Goal: Navigation & Orientation: Find specific page/section

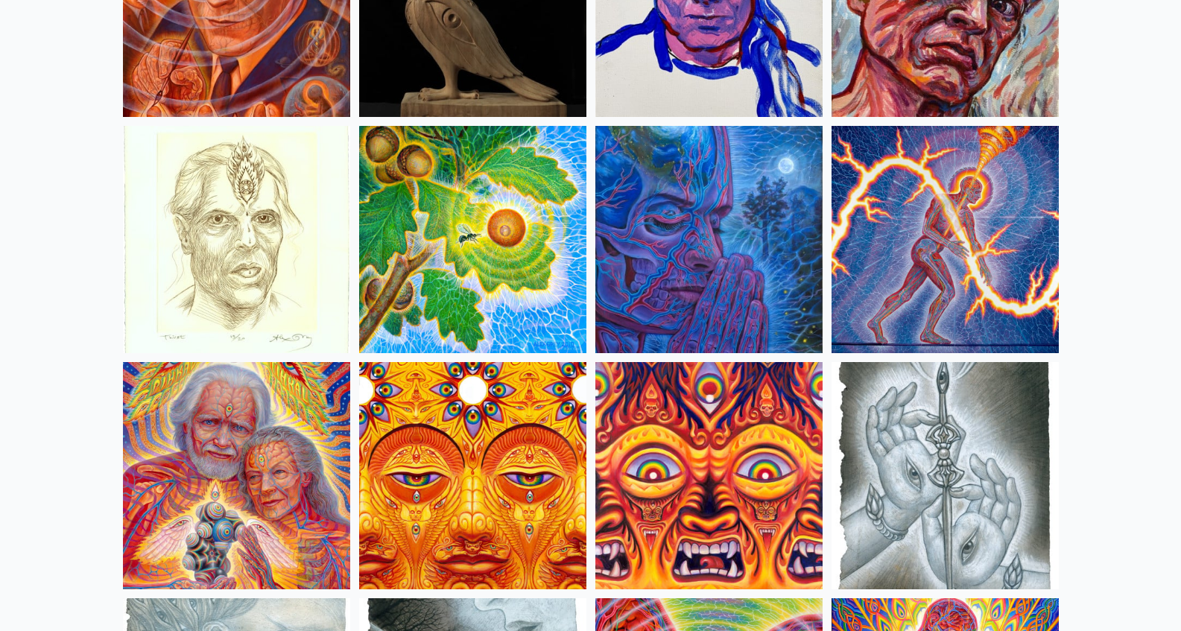
scroll to position [4255, 0]
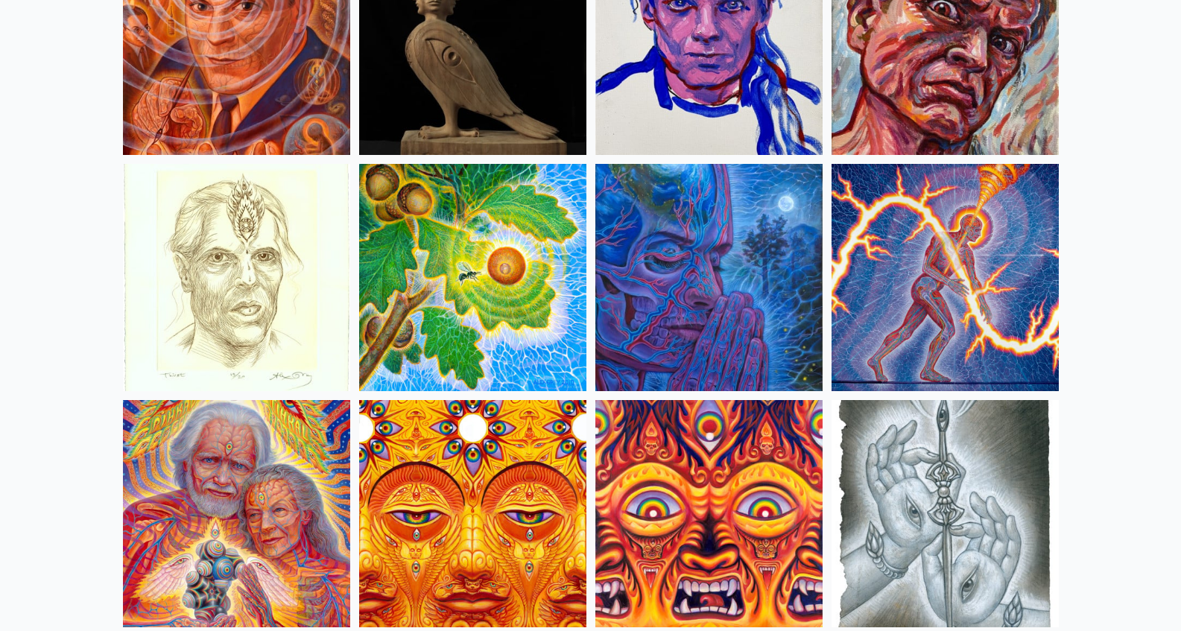
click at [743, 223] on img at bounding box center [709, 277] width 227 height 227
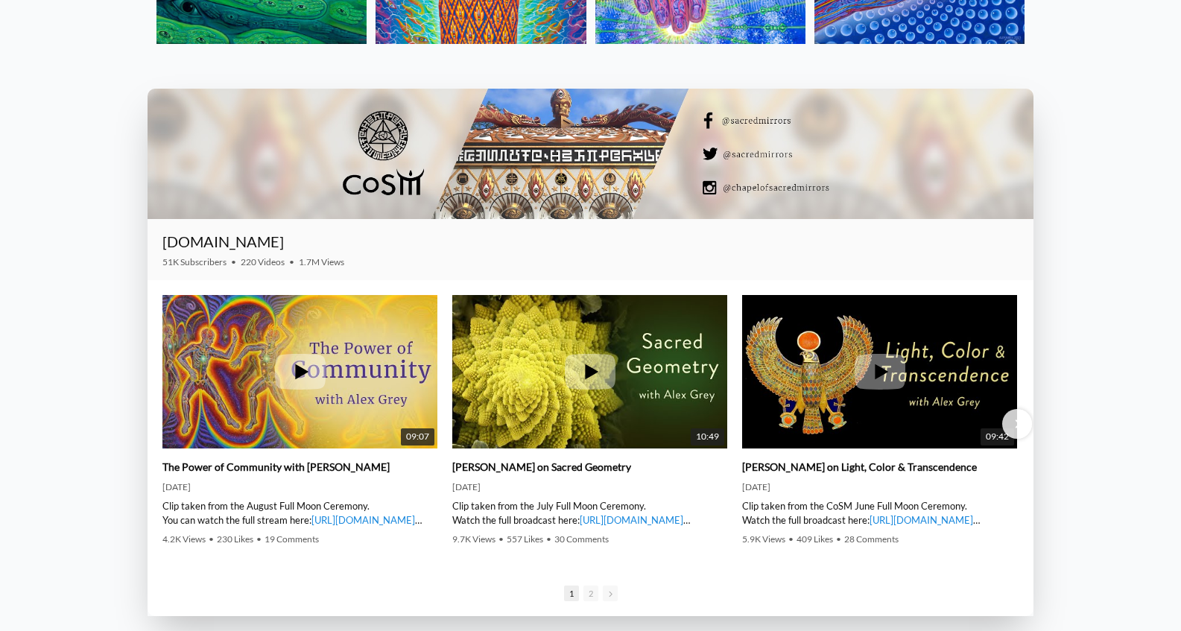
scroll to position [2269, 0]
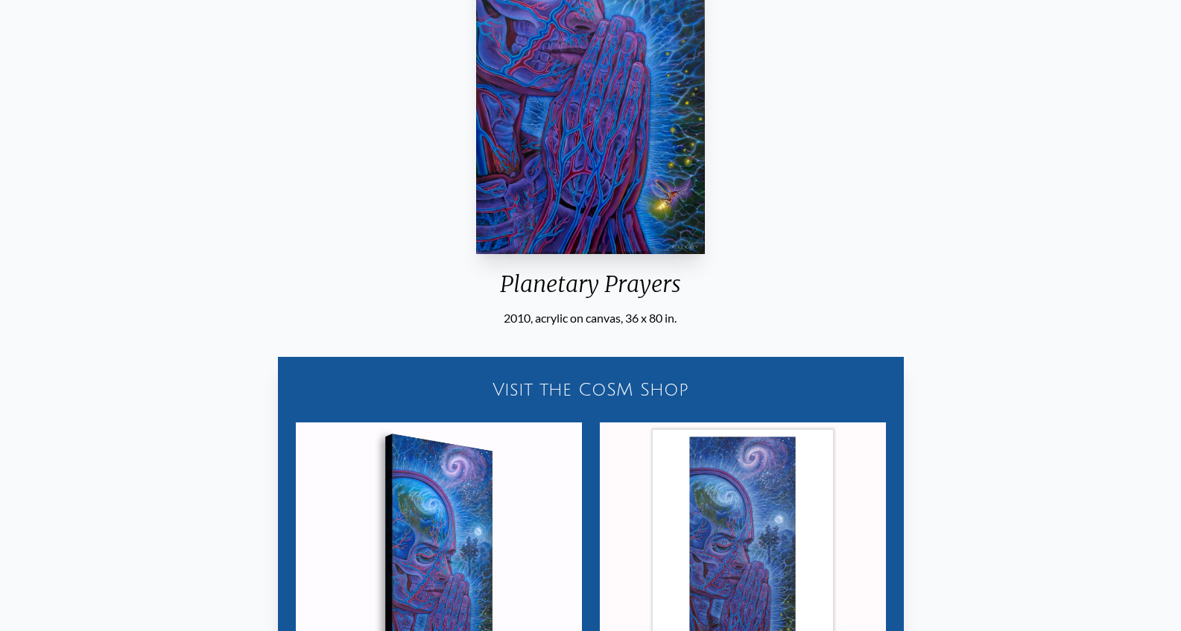
scroll to position [715, 0]
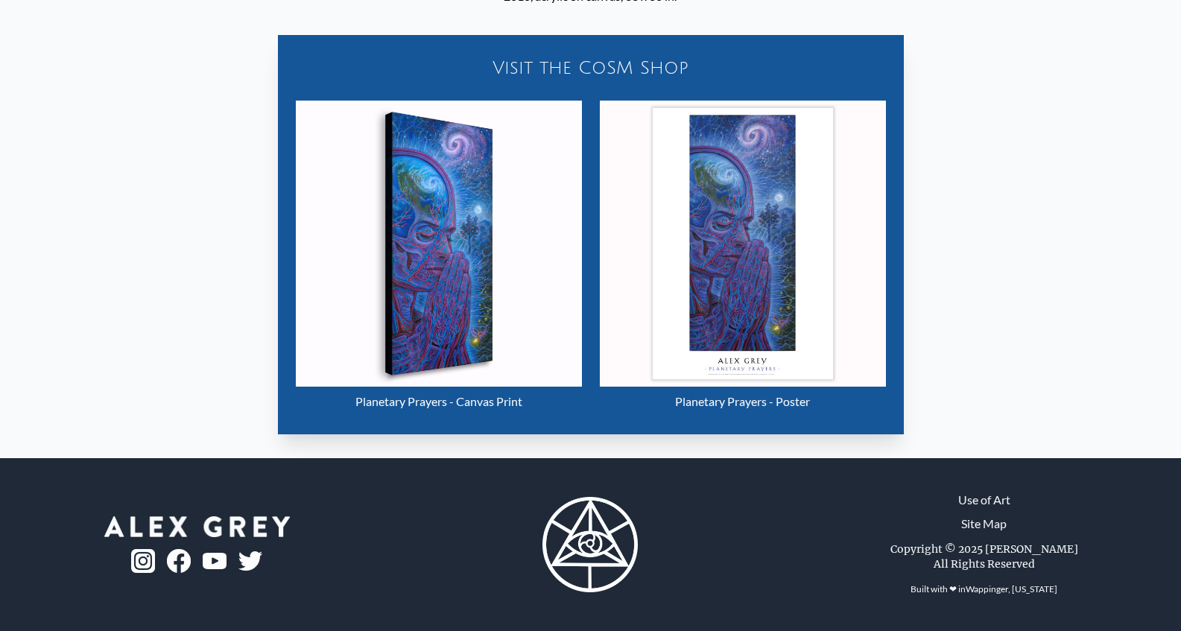
click at [545, 230] on img "17 / 22" at bounding box center [439, 244] width 286 height 286
